Goal: Navigation & Orientation: Find specific page/section

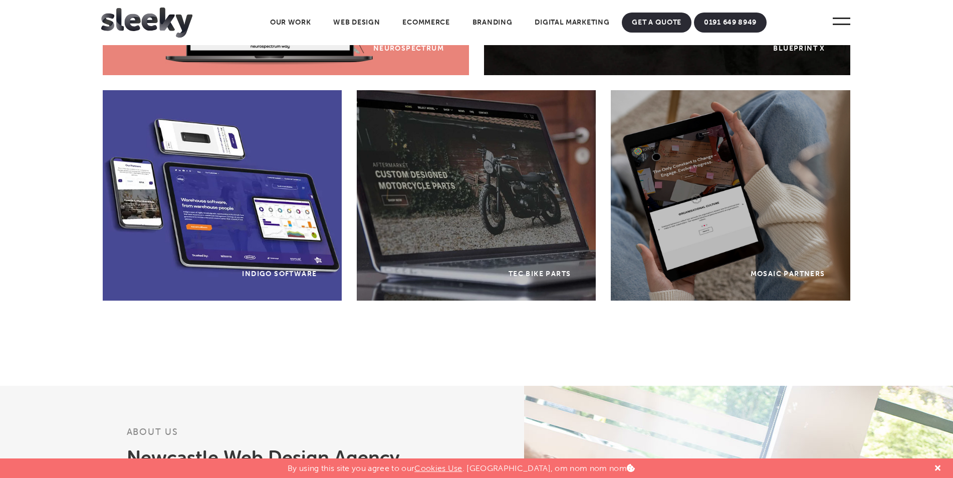
click at [764, 24] on link "0191 649 8949" at bounding box center [730, 23] width 73 height 20
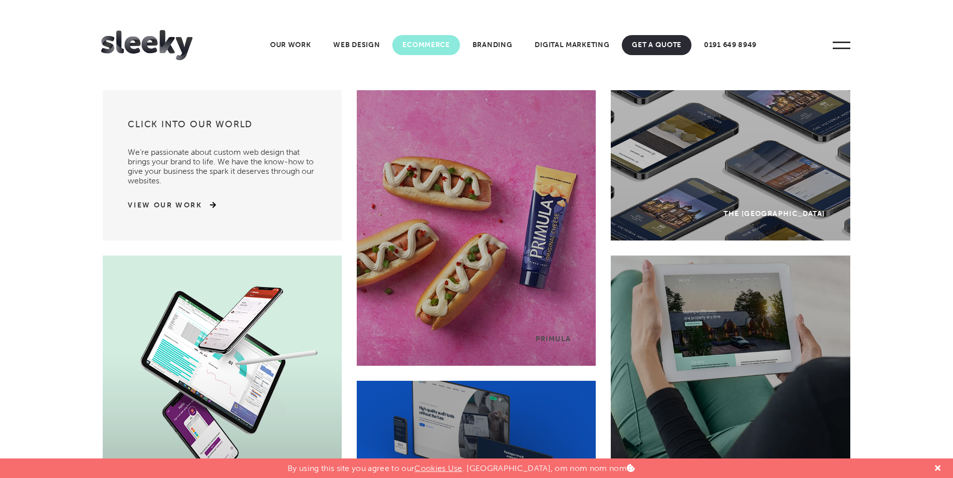
click at [407, 48] on link "Ecommerce" at bounding box center [425, 45] width 67 height 20
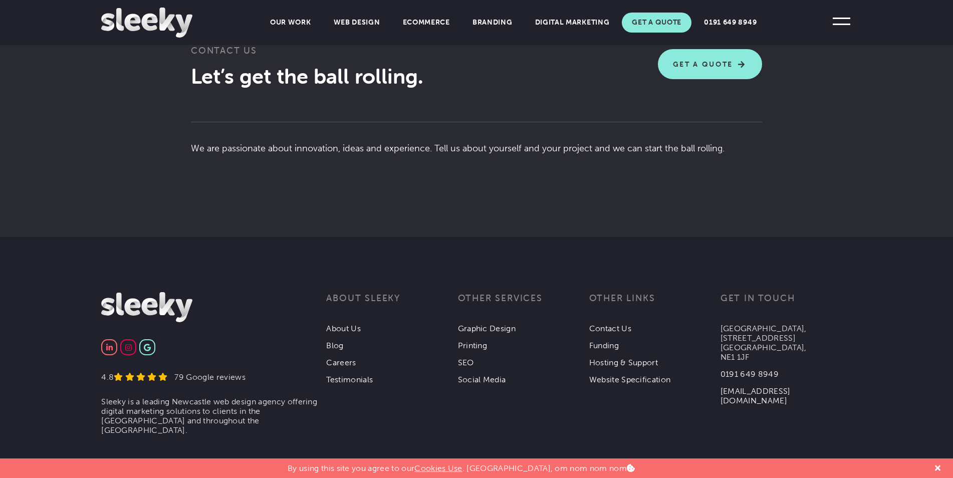
scroll to position [2397, 0]
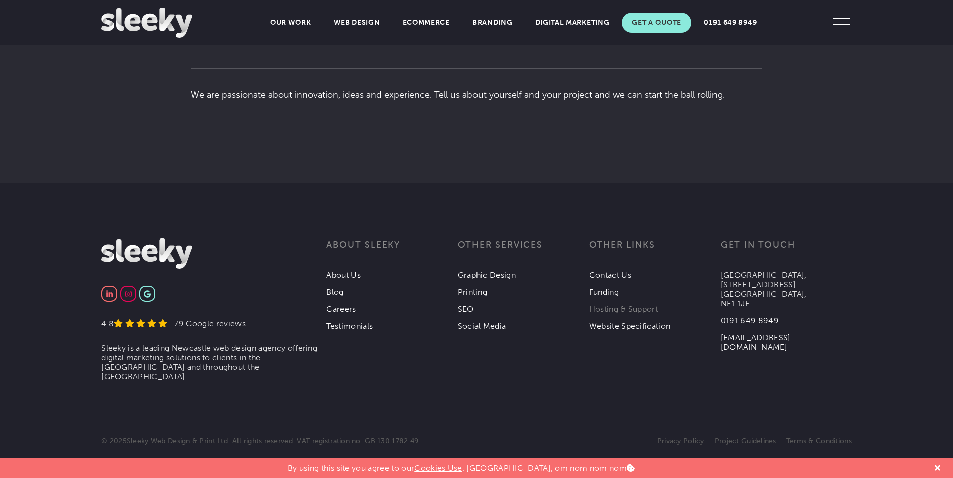
click at [612, 305] on link "Hosting & Support" at bounding box center [623, 309] width 69 height 10
